Goal: Transaction & Acquisition: Book appointment/travel/reservation

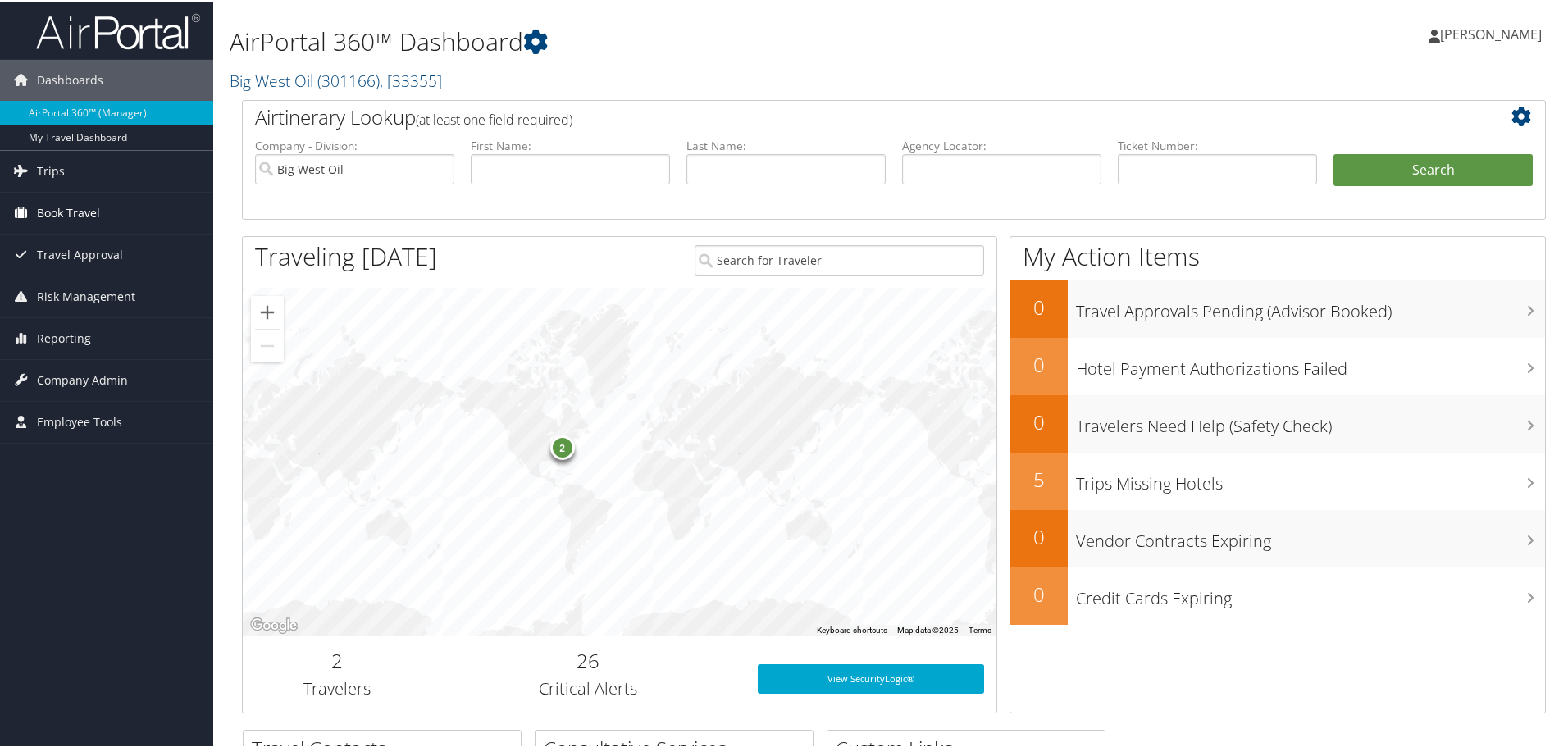
click at [78, 210] on span "Book Travel" at bounding box center [68, 212] width 63 height 41
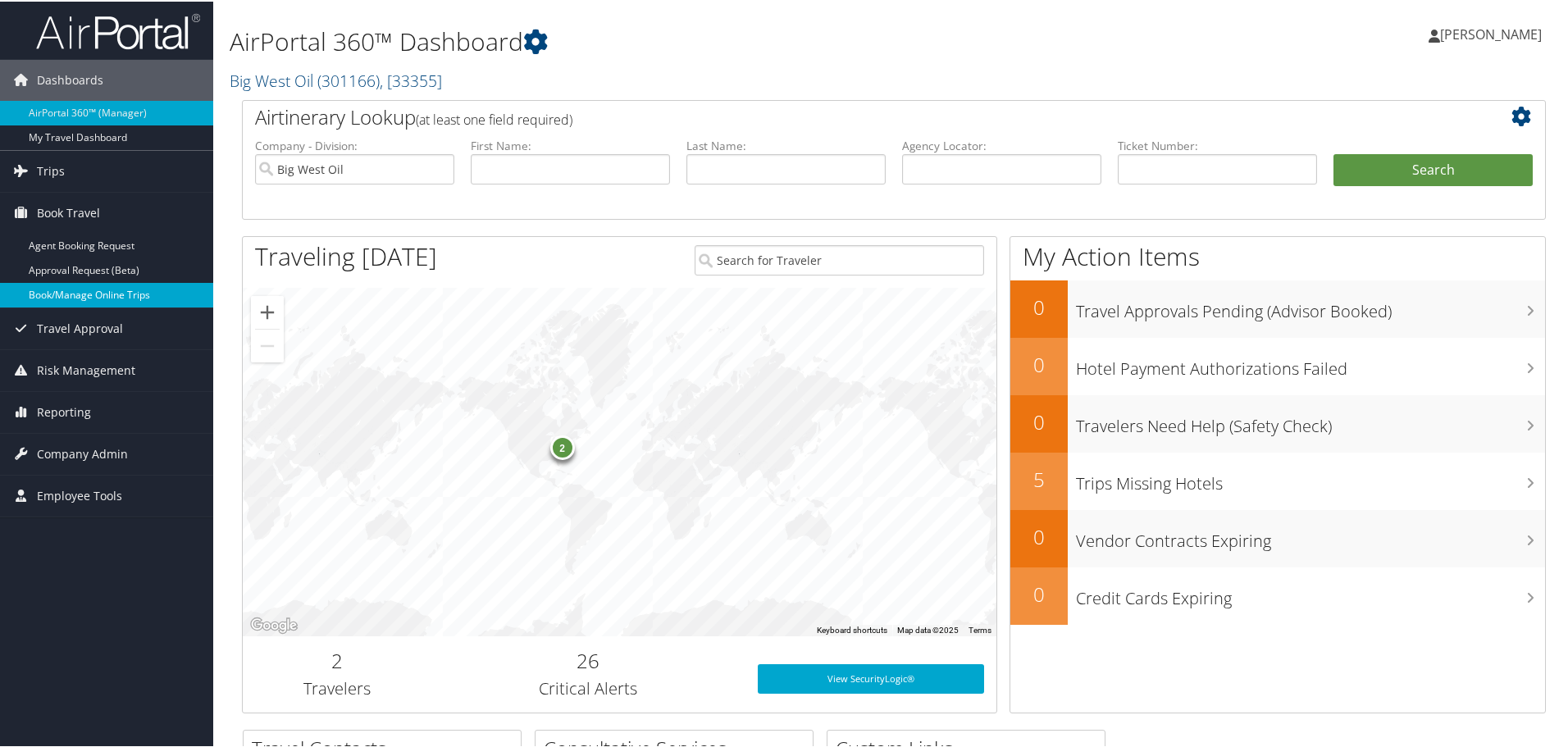
click at [100, 289] on link "Book/Manage Online Trips" at bounding box center [107, 293] width 213 height 25
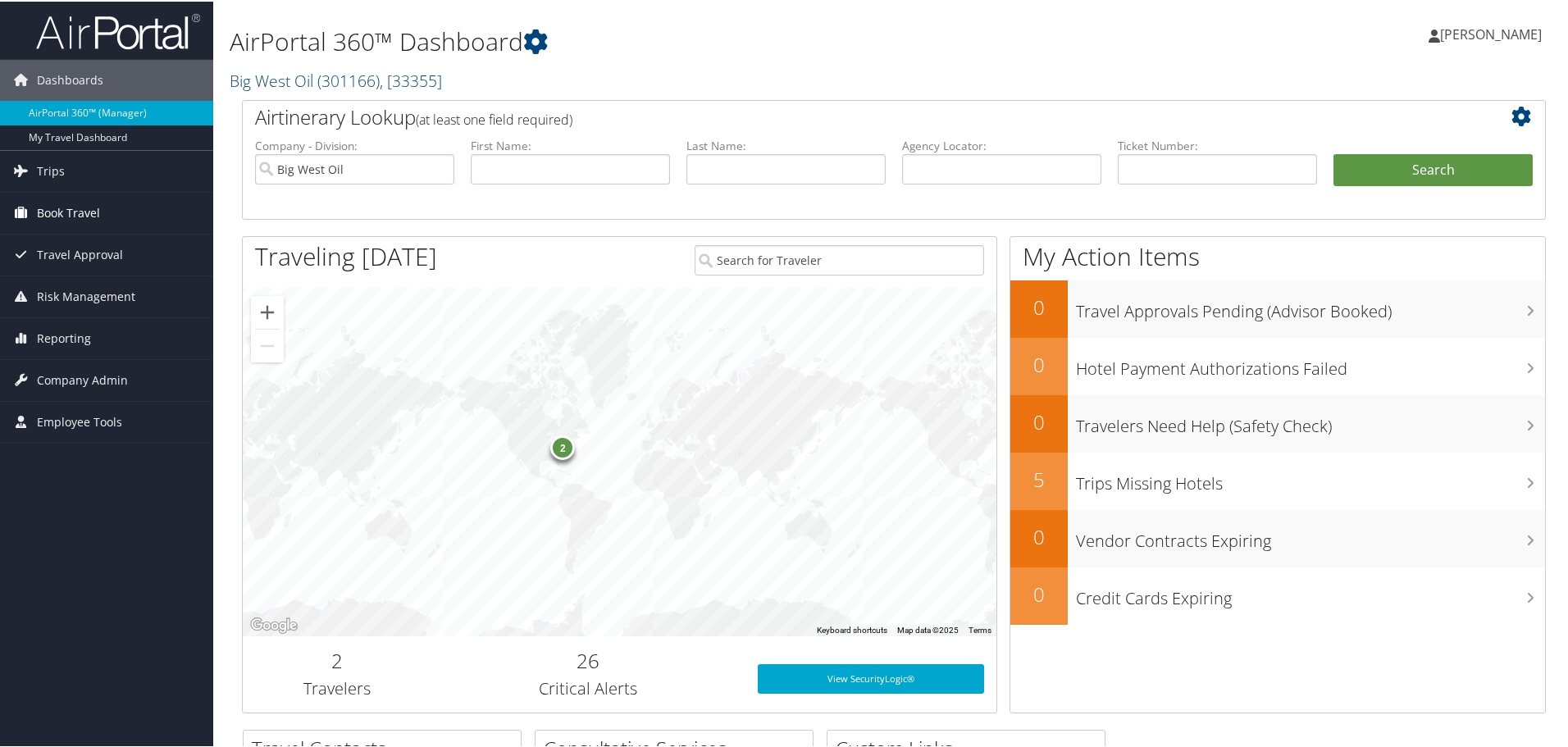
click at [79, 215] on span "Book Travel" at bounding box center [68, 212] width 63 height 41
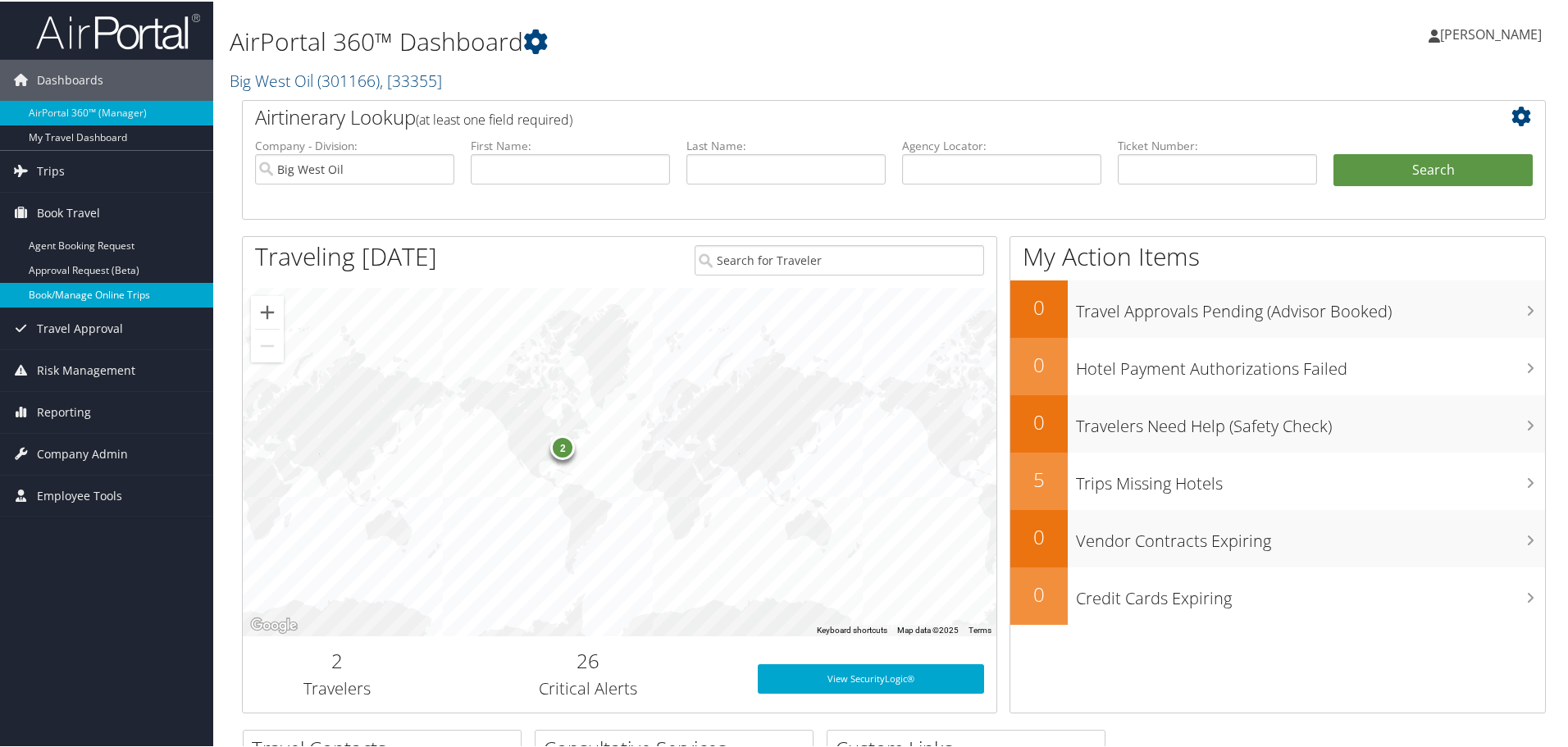
click at [79, 291] on link "Book/Manage Online Trips" at bounding box center [107, 293] width 213 height 25
